Goal: Task Accomplishment & Management: Use online tool/utility

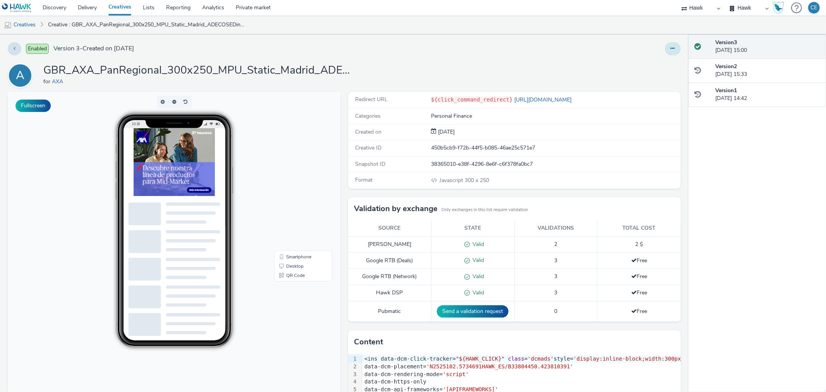
click at [672, 45] on button at bounding box center [673, 48] width 16 height 13
click at [656, 61] on link "Edit" at bounding box center [651, 64] width 58 height 15
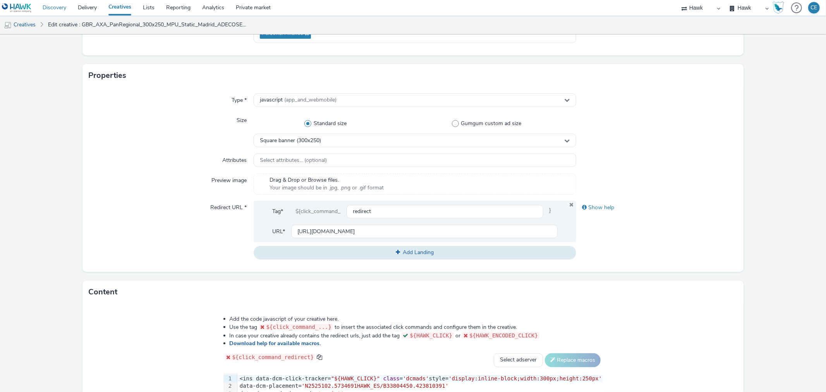
scroll to position [105, 0]
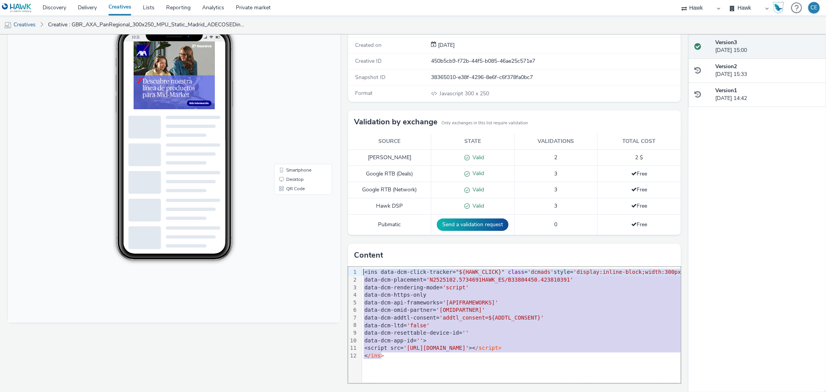
drag, startPoint x: 382, startPoint y: 355, endPoint x: 346, endPoint y: 270, distance: 92.1
click at [348, 270] on div "99 1 2 3 4 5 6 7 8 9 10 11 12 › <ins data-dcm-click-tracker= "${HAWK_CLICK}" cl…" at bounding box center [514, 325] width 332 height 116
copy div "<ins data-dcm-click-tracker= "${HAWK_CLICK}" class = 'dcmads' style= 'display:i…"
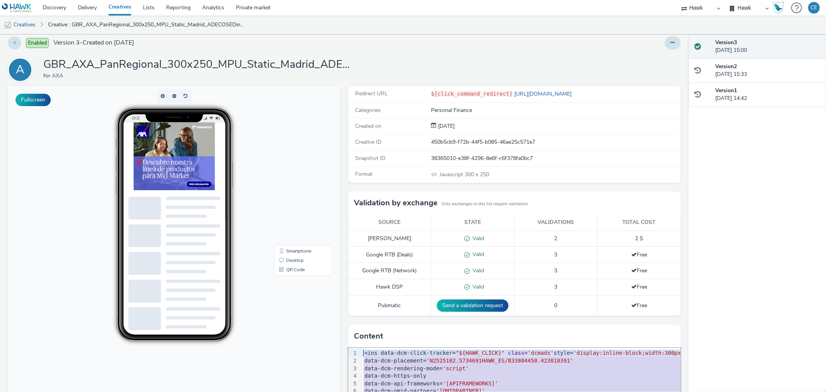
scroll to position [1, 0]
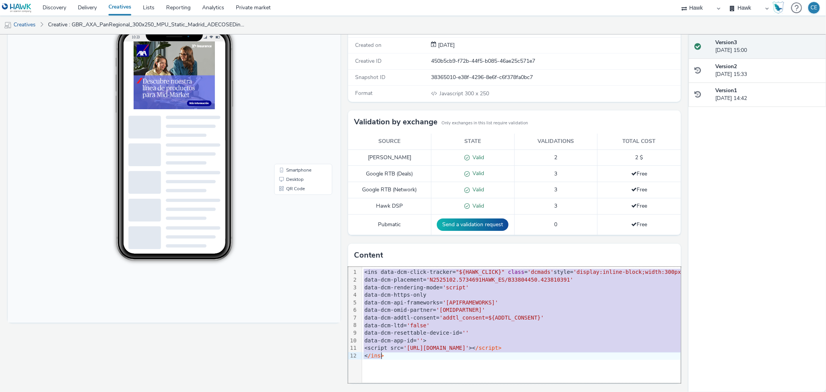
drag, startPoint x: 358, startPoint y: 272, endPoint x: 434, endPoint y: 363, distance: 118.4
click at [435, 363] on div "99 1 2 3 4 5 6 7 8 9 10 11 12 › <ins data-dcm-click-tracker= "${HAWK_CLICK}" cl…" at bounding box center [514, 325] width 332 height 116
copy div "<ins data-dcm-click-tracker= "${HAWK_CLICK}" class = 'dcmads' style= 'display:i…"
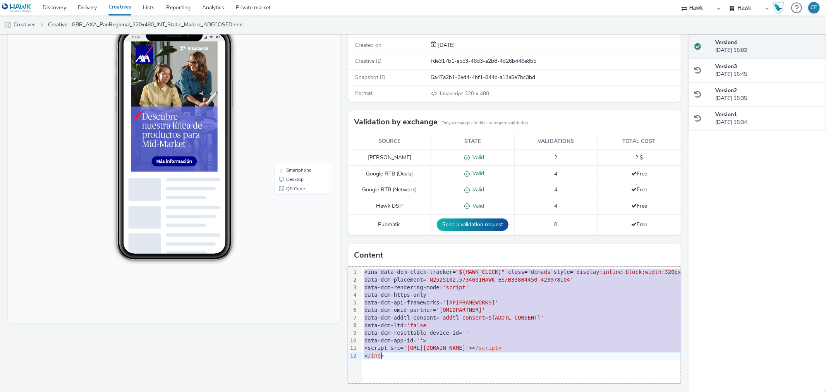
drag, startPoint x: 361, startPoint y: 270, endPoint x: 400, endPoint y: 357, distance: 95.6
click at [400, 359] on div "<ins data-dcm-click-tracker= "${HAWK_CLICK}" class = 'dcmads' style= 'display:i…" at bounding box center [544, 314] width 365 height 94
copy div "<ins data-dcm-click-tracker= "${HAWK_CLICK}" class = 'dcmads' style= 'display:i…"
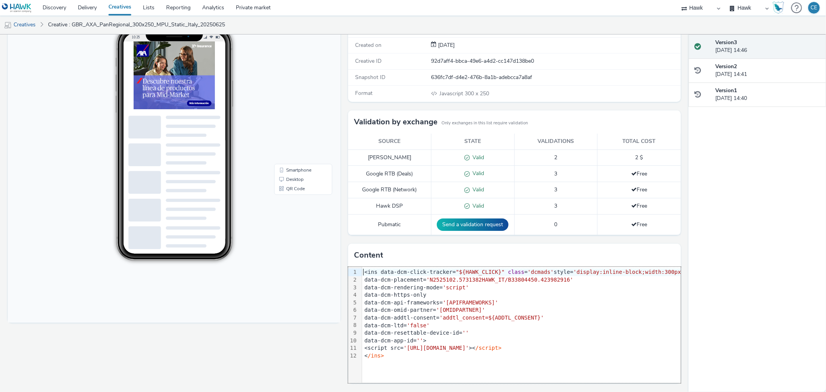
click at [362, 271] on div "<ins data-dcm-click-tracker= "${HAWK_CLICK}" class = 'dcmads' style= 'display:i…" at bounding box center [544, 272] width 365 height 8
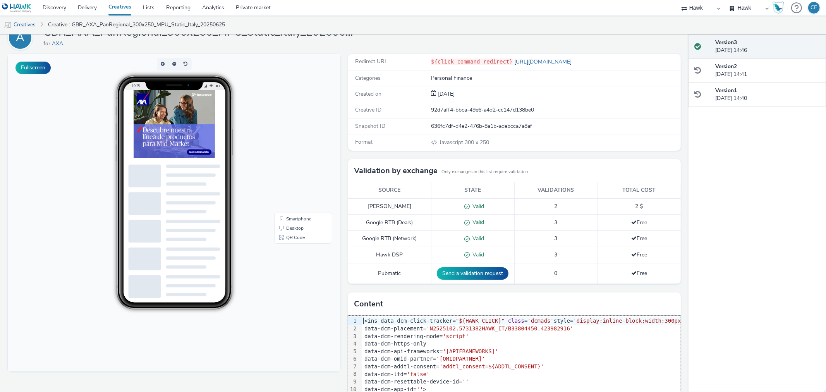
scroll to position [87, 0]
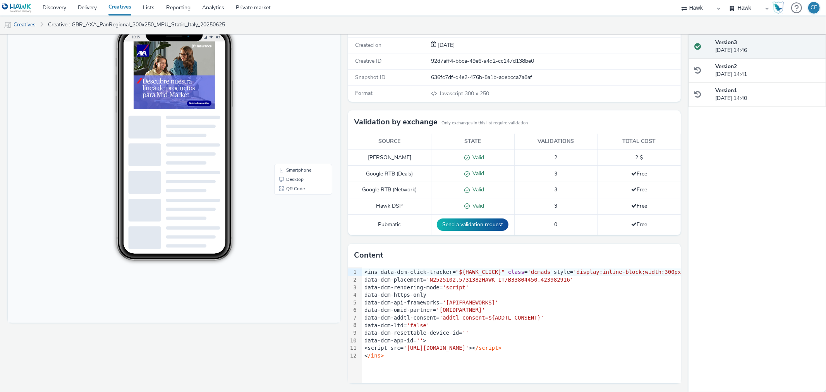
drag, startPoint x: 358, startPoint y: 270, endPoint x: 382, endPoint y: 285, distance: 29.0
click at [382, 285] on div "99 1 2 3 4 5 6 7 8 9 10 11 12 › <ins data-dcm-click-tracker= "${HAWK_CLICK}" cl…" at bounding box center [514, 325] width 332 height 116
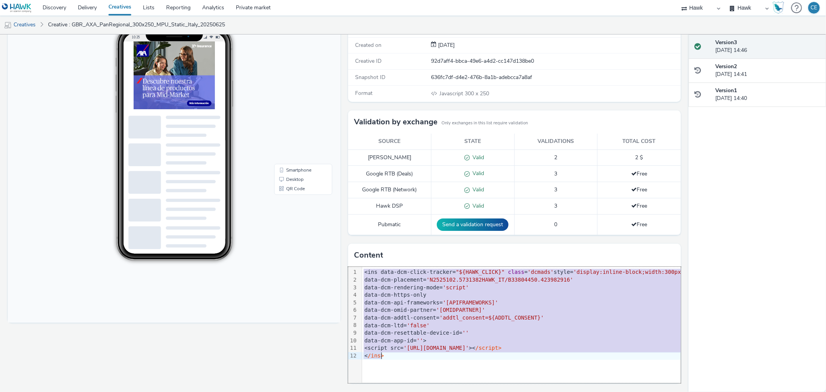
drag, startPoint x: 359, startPoint y: 271, endPoint x: 384, endPoint y: 349, distance: 82.1
click at [385, 361] on div "99 1 2 3 4 5 6 7 8 9 10 11 12 › <ins data-dcm-click-tracker= "${HAWK_CLICK}" cl…" at bounding box center [514, 325] width 332 height 116
copy div "<ins data-dcm-click-tracker= "${HAWK_CLICK}" class = 'dcmads' style= 'display:i…"
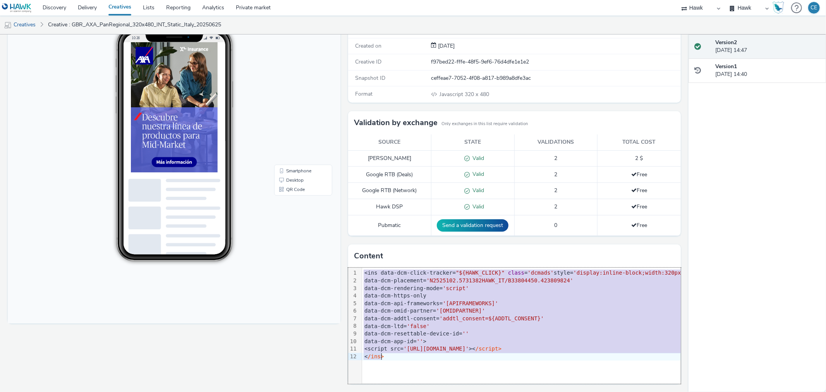
drag, startPoint x: 360, startPoint y: 272, endPoint x: 386, endPoint y: 366, distance: 97.3
click at [386, 366] on div "99 1 2 3 4 5 6 7 8 9 10 11 12 › <ins data-dcm-click-tracker= "${HAWK_CLICK}" cl…" at bounding box center [514, 325] width 332 height 116
copy div "<ins data-dcm-click-tracker= "${HAWK_CLICK}" class = 'dcmads' style= 'display:i…"
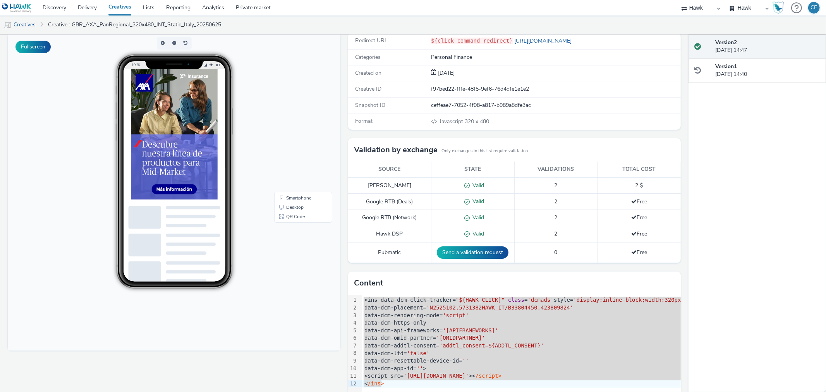
scroll to position [44, 0]
